Goal: Task Accomplishment & Management: Manage account settings

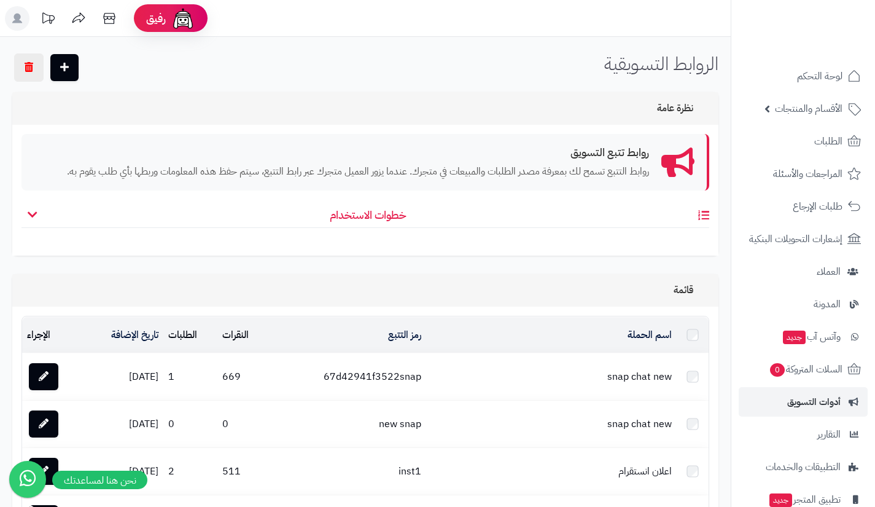
scroll to position [611, 0]
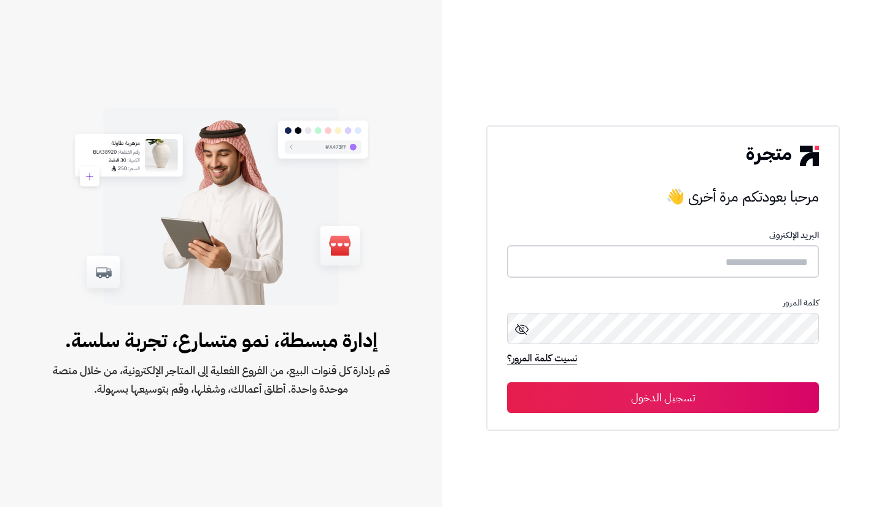
click at [761, 270] on input "text" at bounding box center [663, 261] width 312 height 33
type input "**********"
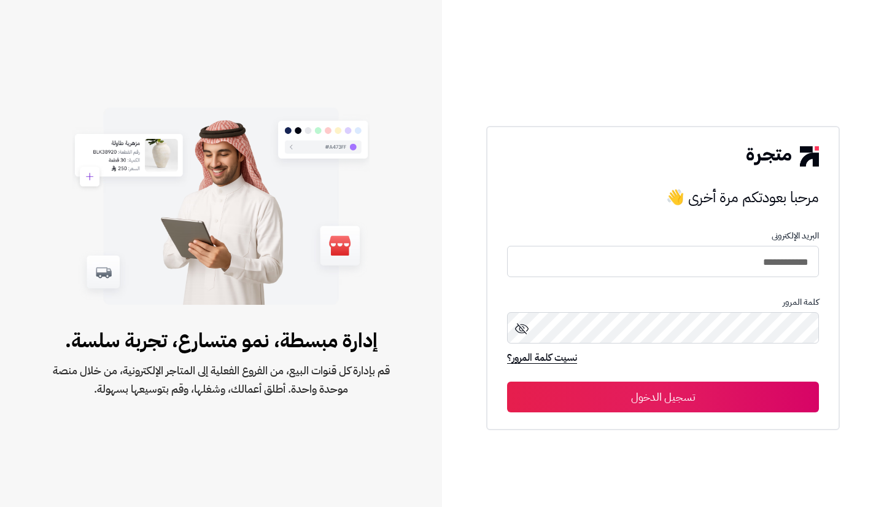
click at [736, 386] on button "تسجيل الدخول" at bounding box center [663, 396] width 312 height 31
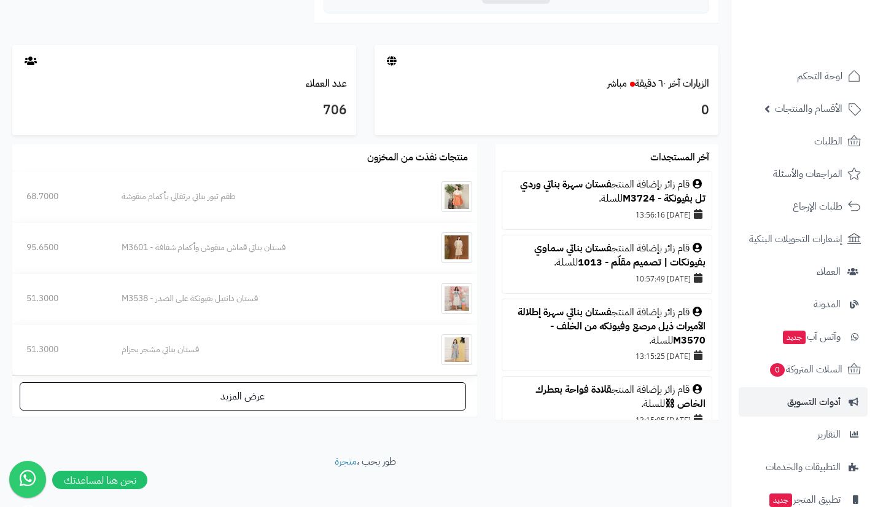
scroll to position [618, 0]
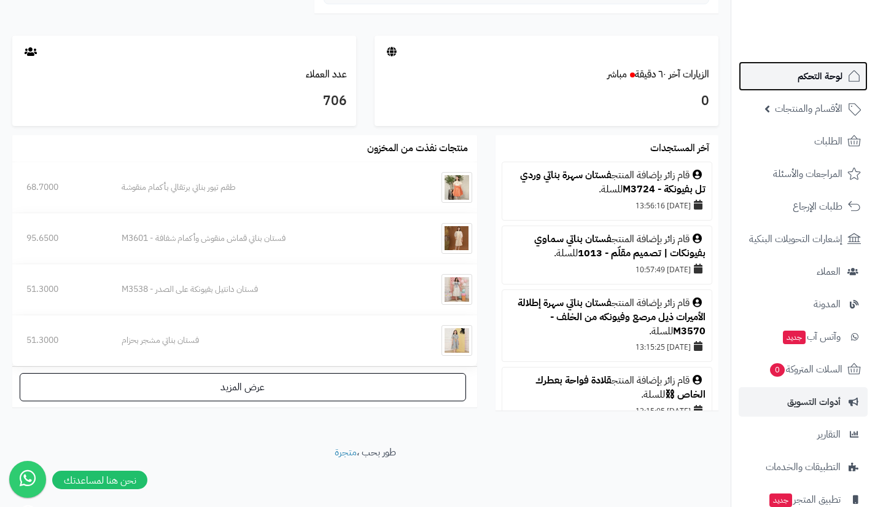
click at [813, 72] on span "لوحة التحكم" at bounding box center [820, 76] width 45 height 17
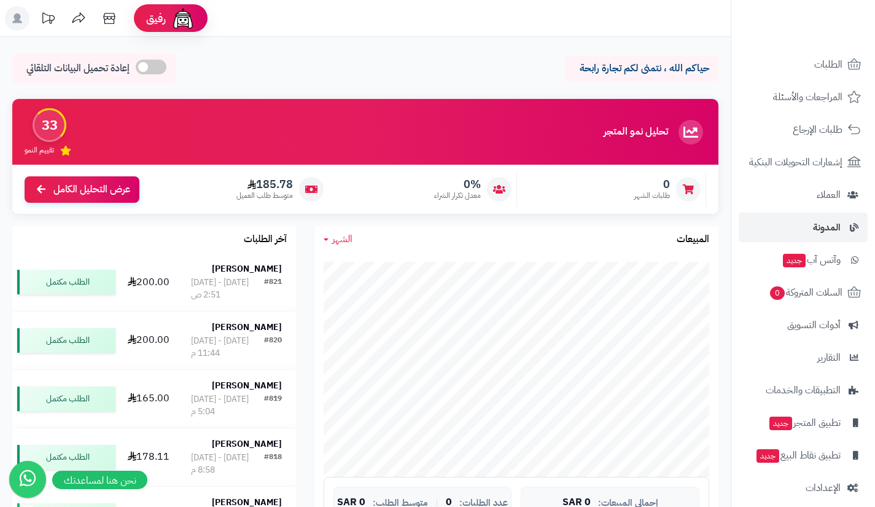
scroll to position [88, 0]
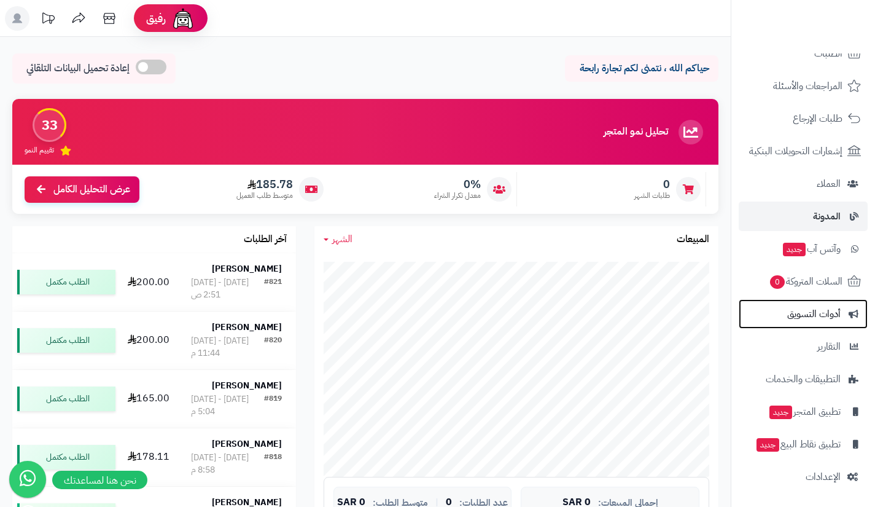
click at [804, 312] on span "أدوات التسويق" at bounding box center [813, 313] width 53 height 17
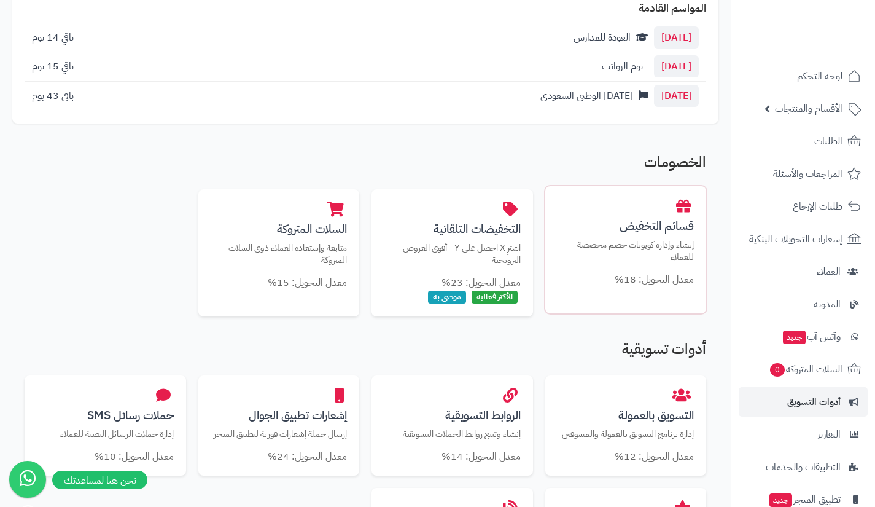
scroll to position [159, 0]
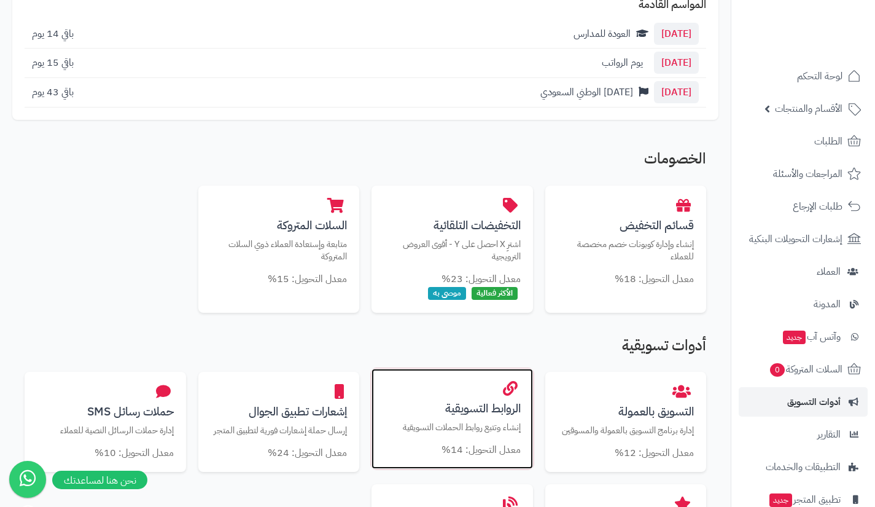
click at [456, 395] on div "الروابط التسويقية إنشاء وتتبع روابط الحملات التسويقية معدل التحويل: 14%" at bounding box center [451, 418] width 161 height 101
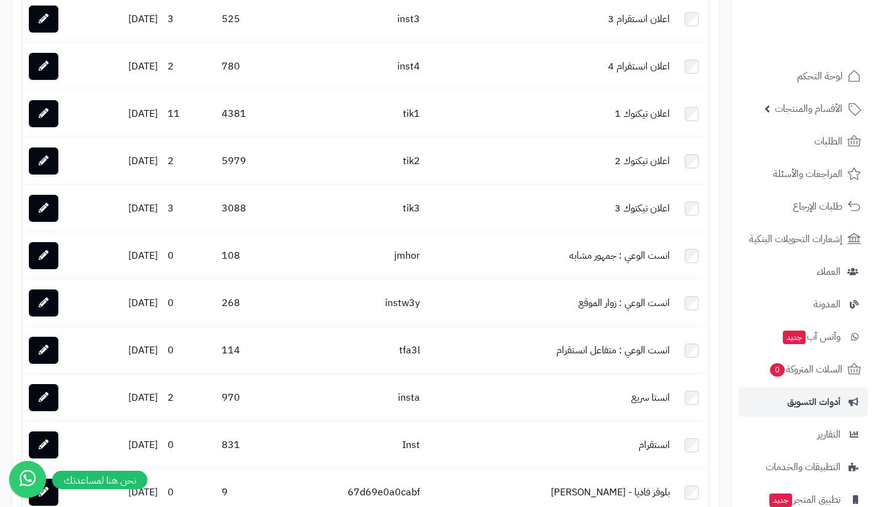
scroll to position [549, 0]
